Goal: Information Seeking & Learning: Check status

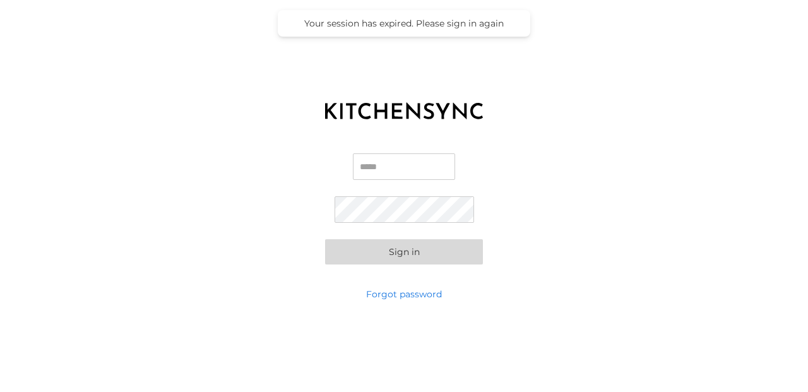
type input "**********"
click at [396, 256] on button "Sign in" at bounding box center [404, 251] width 158 height 25
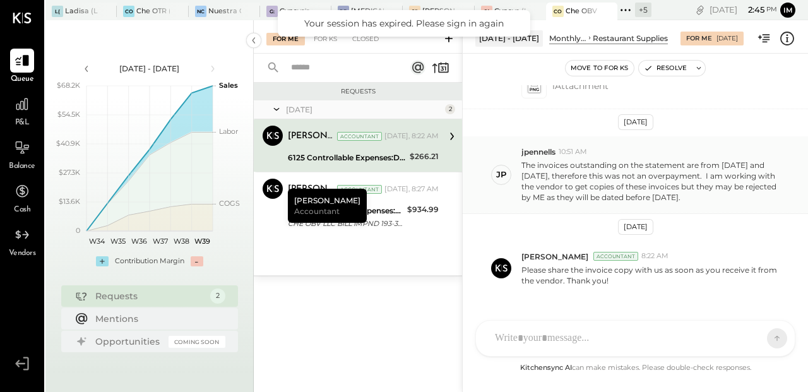
scroll to position [420, 0]
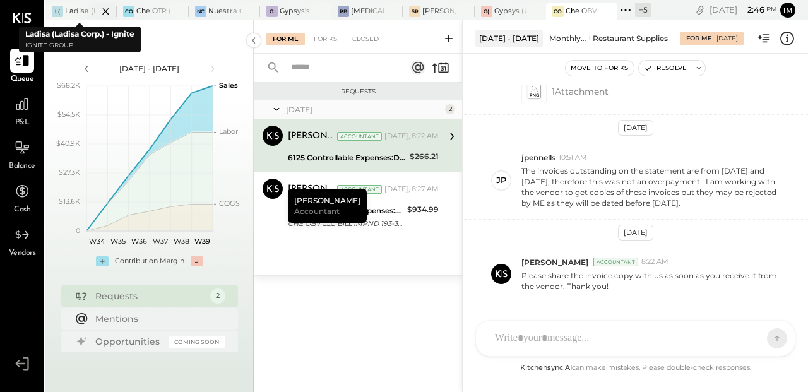
click at [75, 13] on div at bounding box center [95, 11] width 44 height 17
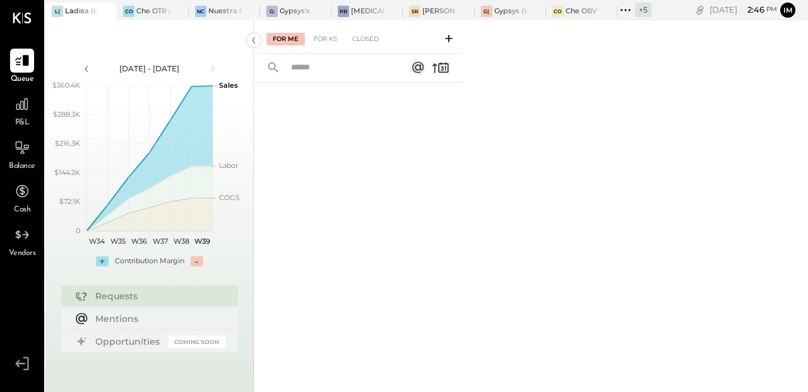
click at [296, 68] on input "text" at bounding box center [340, 67] width 114 height 21
type input "**"
click at [328, 38] on div "For KS" at bounding box center [325, 39] width 36 height 13
click at [21, 242] on icon at bounding box center [22, 235] width 16 height 16
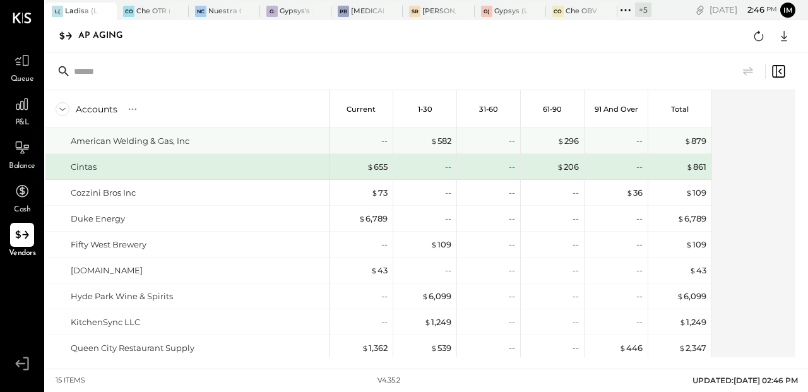
click at [143, 141] on div "American Welding & Gas, Inc" at bounding box center [130, 141] width 119 height 12
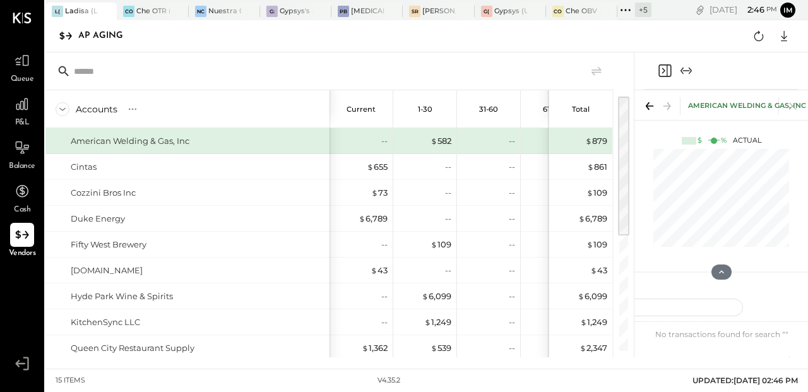
click at [732, 98] on div "American Welding & Gas, Inc" at bounding box center [721, 105] width 174 height 30
click at [721, 269] on icon at bounding box center [721, 271] width 11 height 11
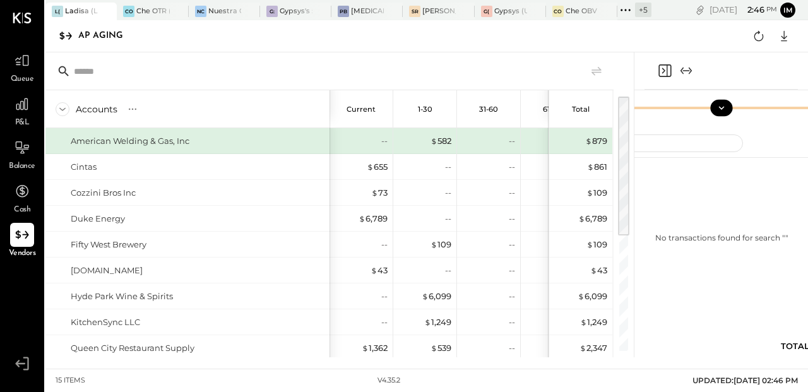
click at [720, 105] on icon at bounding box center [721, 107] width 11 height 11
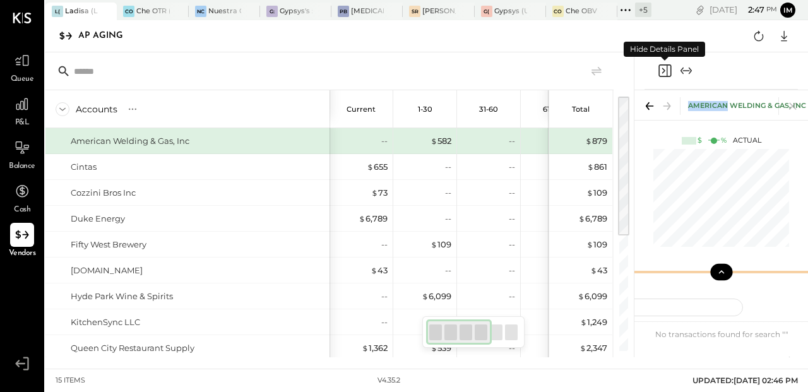
click at [668, 72] on icon "Close panel" at bounding box center [664, 70] width 15 height 15
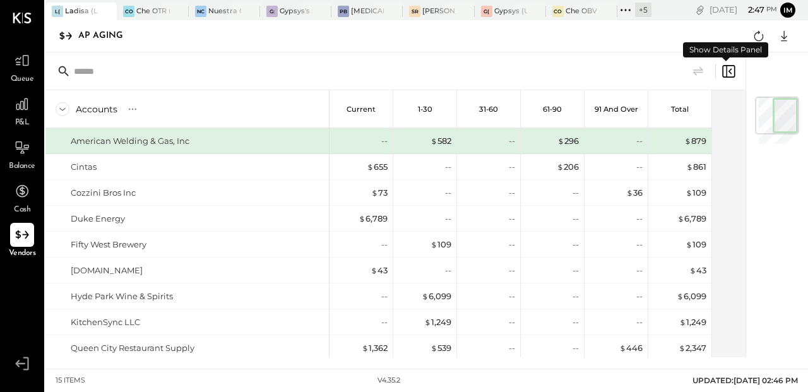
click at [730, 69] on icon at bounding box center [728, 71] width 15 height 15
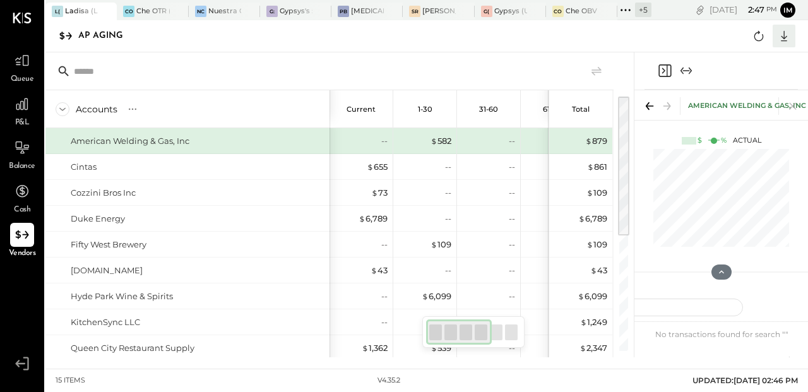
click at [786, 37] on icon at bounding box center [784, 36] width 16 height 16
click at [555, 41] on div "AP Aging CSV Google Sheets Excel" at bounding box center [426, 36] width 762 height 32
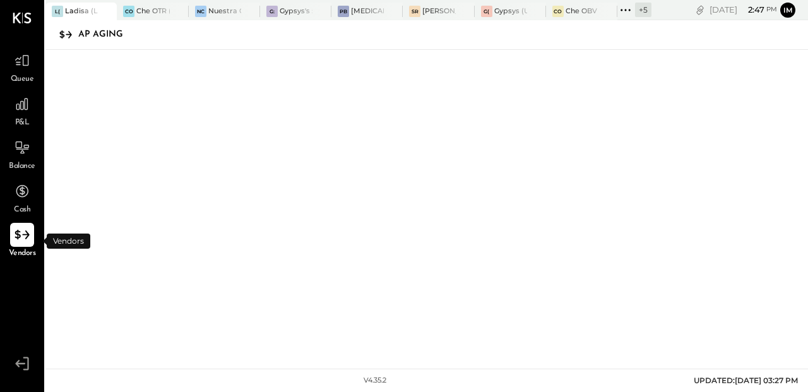
click at [20, 240] on icon at bounding box center [22, 235] width 16 height 16
click at [27, 230] on icon at bounding box center [22, 235] width 16 height 16
click at [73, 15] on div at bounding box center [95, 11] width 44 height 17
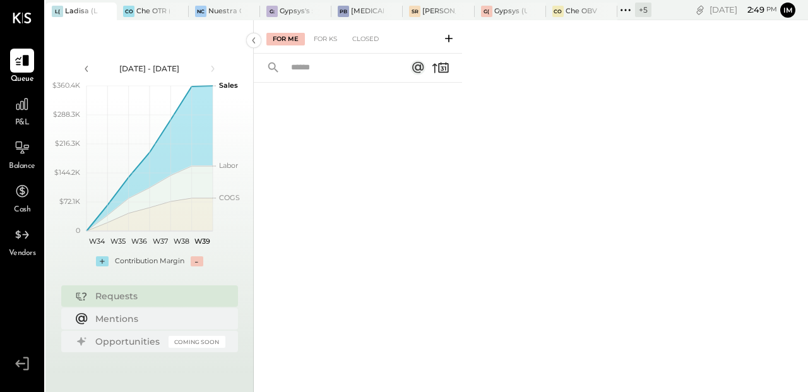
click at [25, 248] on span "Vendors" at bounding box center [22, 253] width 27 height 11
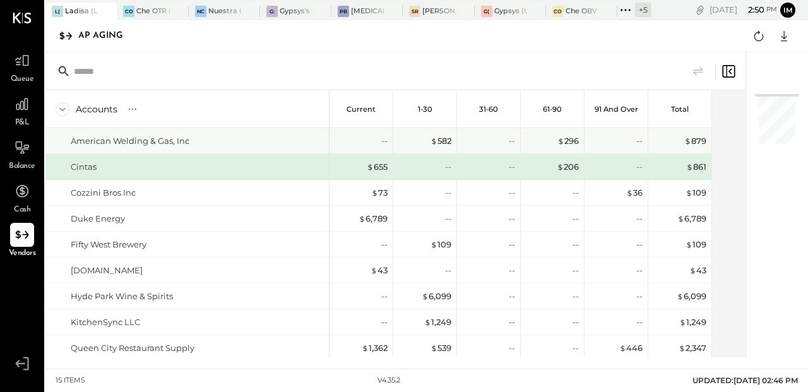
click at [139, 144] on div "American Welding & Gas, Inc" at bounding box center [130, 141] width 119 height 12
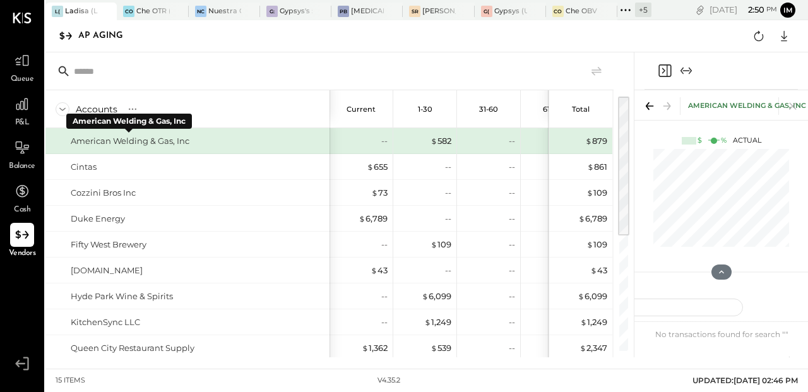
click at [102, 141] on div "American Welding & Gas, Inc" at bounding box center [130, 141] width 119 height 12
click at [430, 143] on span "$" at bounding box center [433, 141] width 7 height 10
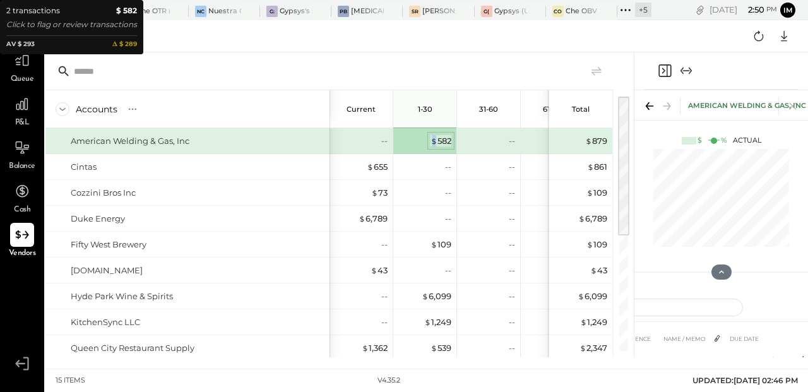
click at [430, 143] on span "$" at bounding box center [433, 141] width 7 height 10
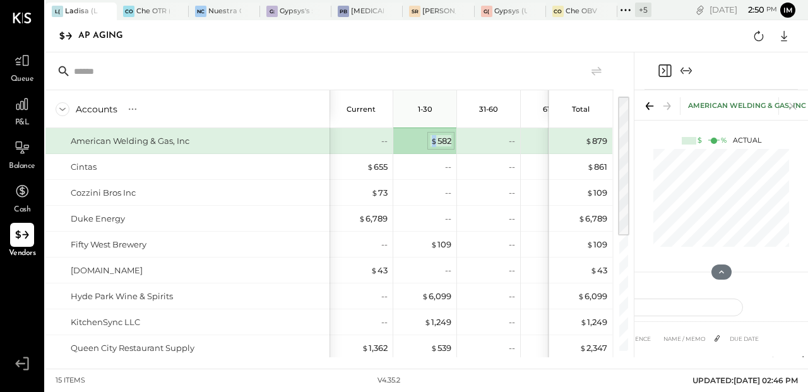
click at [435, 138] on span "$" at bounding box center [433, 141] width 7 height 10
click at [450, 138] on div "$ 582" at bounding box center [440, 141] width 21 height 12
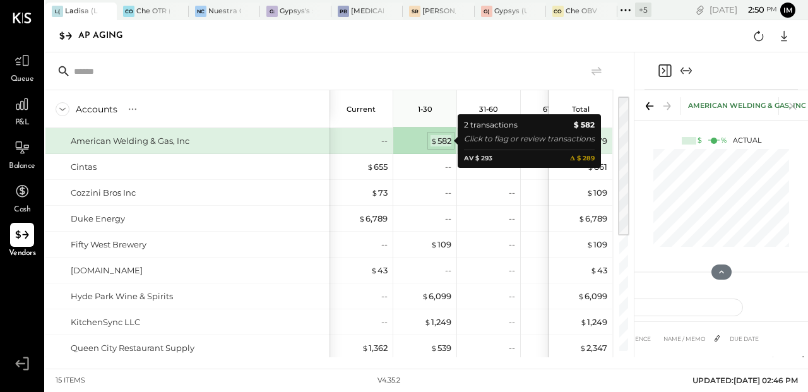
click at [441, 139] on div "$ 582" at bounding box center [440, 141] width 21 height 12
click at [443, 141] on div "$ 582" at bounding box center [440, 141] width 21 height 12
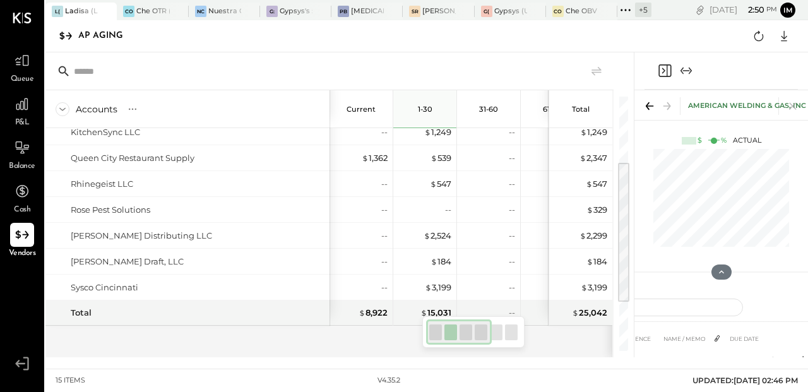
scroll to position [175, 0]
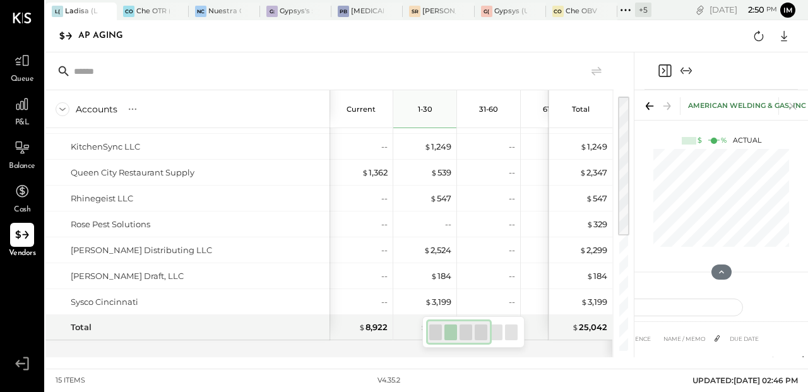
drag, startPoint x: 624, startPoint y: 209, endPoint x: 634, endPoint y: 128, distance: 81.4
click at [634, 128] on div "Accounts S % GL Current 1-30 31-60 61-90 91 and Over Total American Welding & G…" at bounding box center [426, 204] width 762 height 305
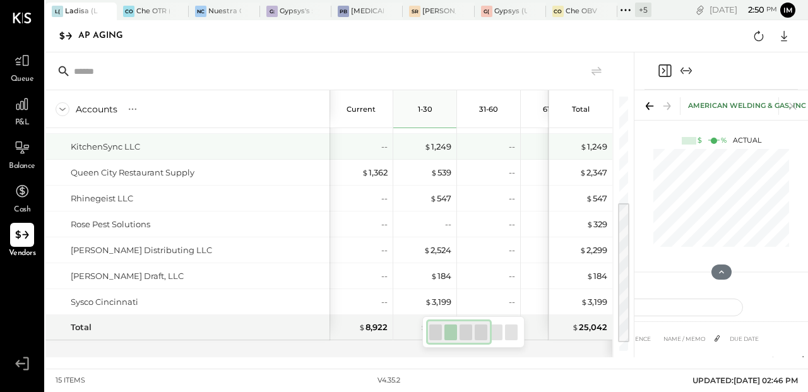
click at [128, 147] on div "KitchenSync LLC" at bounding box center [105, 147] width 69 height 12
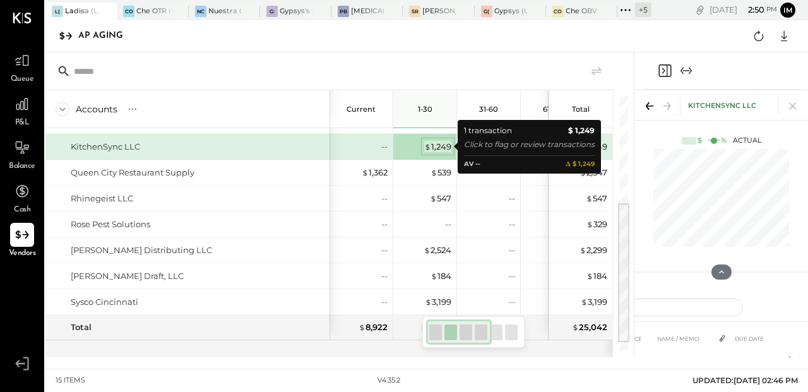
click at [434, 144] on div "$ 1,249" at bounding box center [437, 147] width 27 height 12
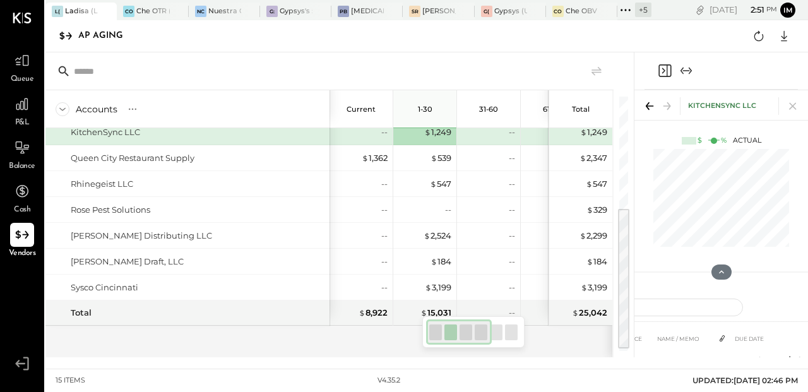
scroll to position [0, 0]
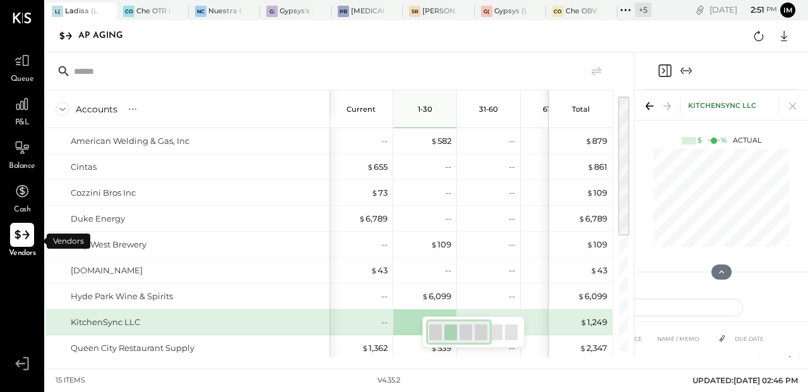
click at [21, 238] on icon at bounding box center [22, 235] width 16 height 16
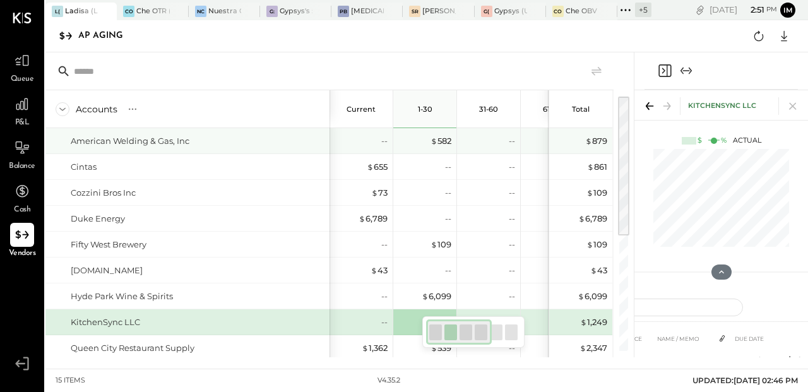
click at [146, 136] on div "American Welding & Gas, Inc" at bounding box center [130, 141] width 119 height 12
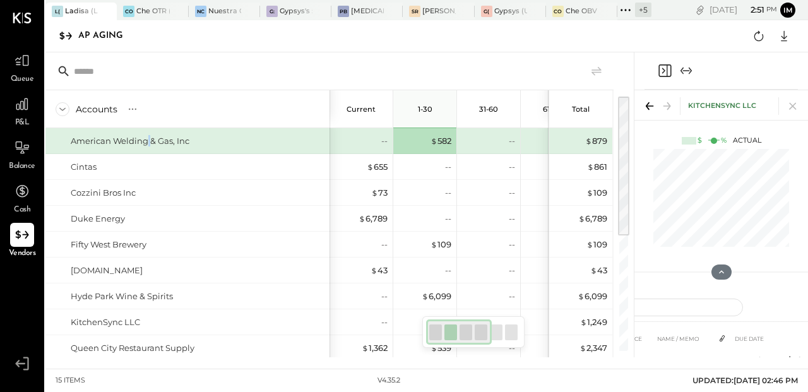
click at [146, 136] on div "American Welding & Gas, Inc" at bounding box center [130, 141] width 119 height 12
drag, startPoint x: 679, startPoint y: 312, endPoint x: 784, endPoint y: 307, distance: 104.9
click at [785, 307] on div at bounding box center [707, 307] width 338 height 18
click at [668, 73] on icon "Close panel" at bounding box center [664, 70] width 15 height 15
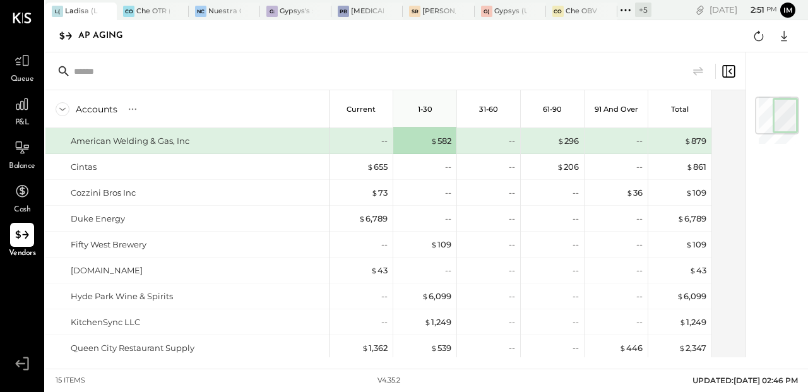
click at [729, 70] on icon at bounding box center [729, 71] width 3 height 6
